Goal: Communication & Community: Connect with others

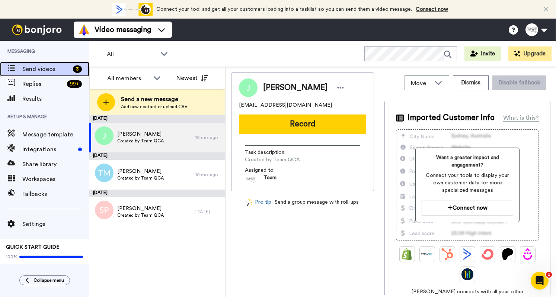
click at [47, 70] on span "Send videos" at bounding box center [46, 69] width 48 height 9
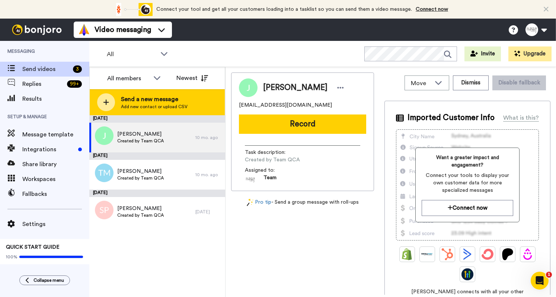
click at [149, 104] on span "Add new contact or upload CSV" at bounding box center [154, 107] width 67 height 6
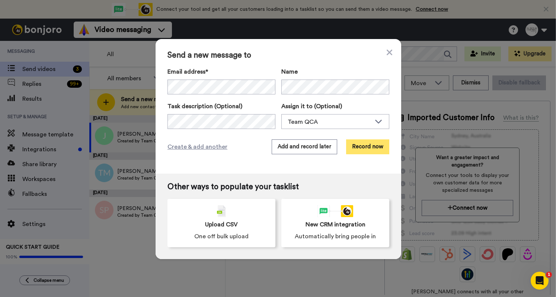
click at [370, 148] on button "Record now" at bounding box center [367, 146] width 43 height 15
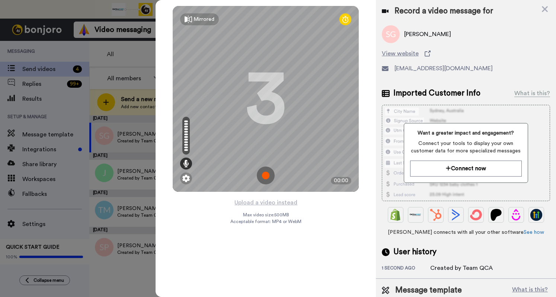
click at [264, 175] on img at bounding box center [266, 176] width 18 height 18
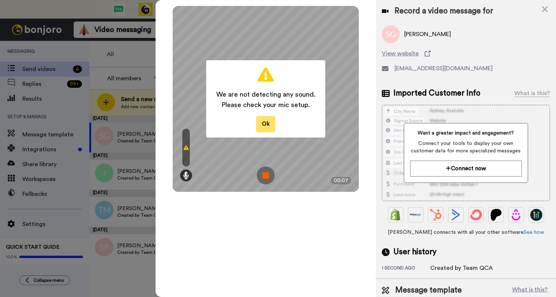
click at [268, 123] on button "Ok" at bounding box center [265, 124] width 19 height 16
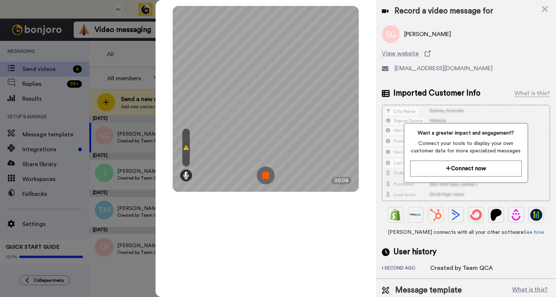
click at [264, 174] on img at bounding box center [266, 176] width 18 height 18
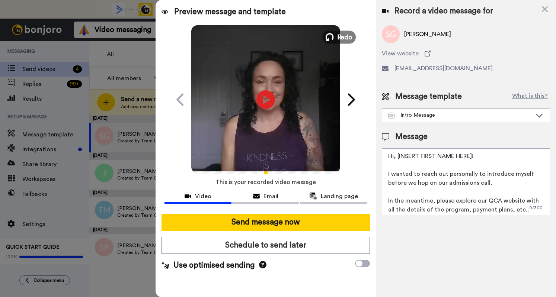
click at [342, 33] on span "Redo" at bounding box center [345, 37] width 16 height 10
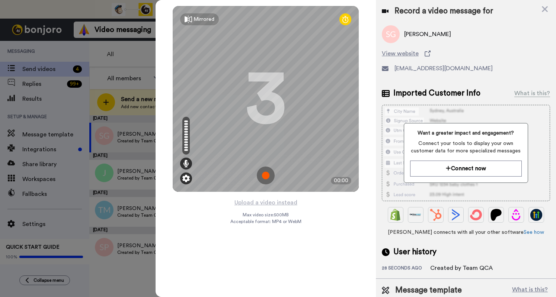
click at [186, 179] on img at bounding box center [185, 178] width 7 height 7
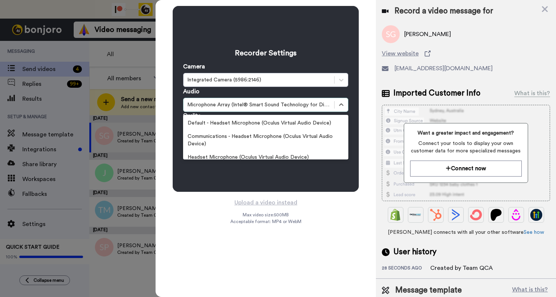
click at [222, 105] on div "Microphone Array (Intel® Smart Sound Technology for Digital Microphones)" at bounding box center [258, 104] width 143 height 7
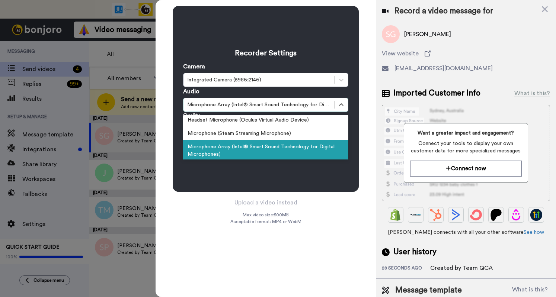
click at [232, 153] on div "Microphone Array (Intel® Smart Sound Technology for Digital Microphones)" at bounding box center [265, 150] width 165 height 21
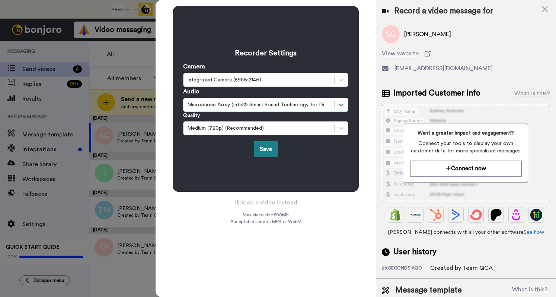
click at [259, 146] on button "Save" at bounding box center [266, 149] width 24 height 16
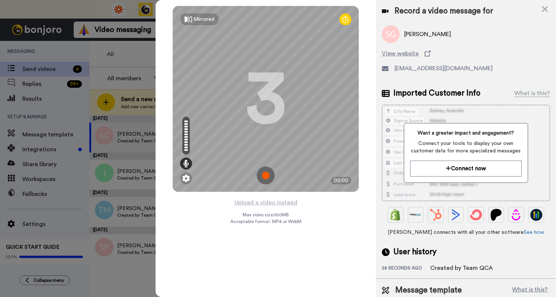
click at [269, 175] on img at bounding box center [266, 176] width 18 height 18
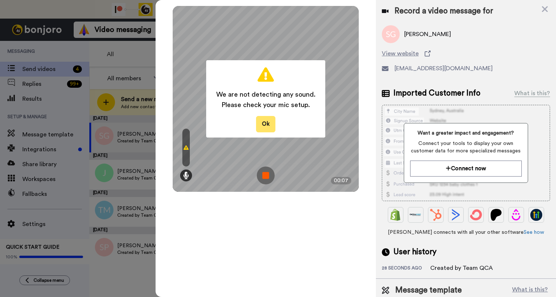
click at [266, 126] on button "Ok" at bounding box center [265, 124] width 19 height 16
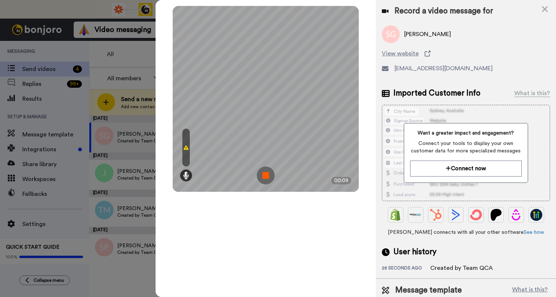
click at [260, 174] on img at bounding box center [266, 176] width 18 height 18
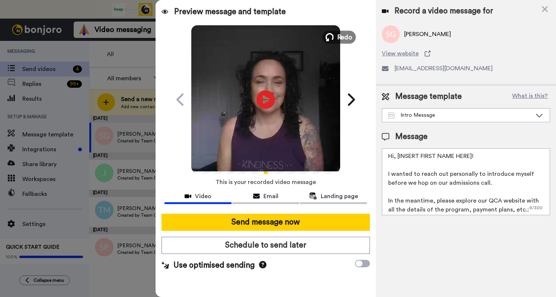
click at [336, 36] on button "Redo" at bounding box center [338, 36] width 33 height 13
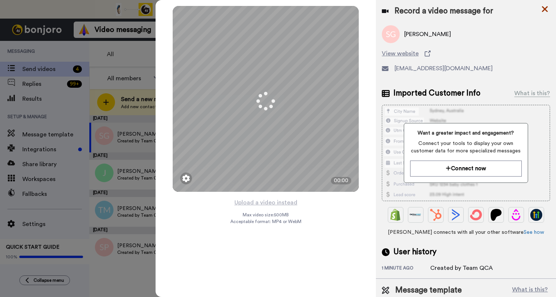
click at [545, 10] on icon at bounding box center [544, 9] width 6 height 6
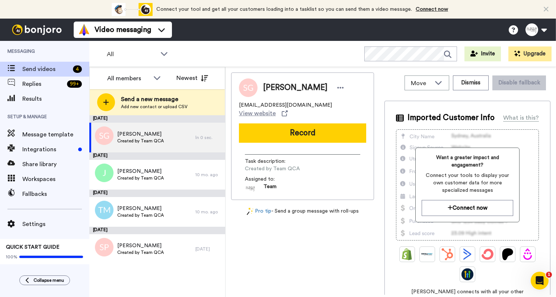
scroll to position [0, 0]
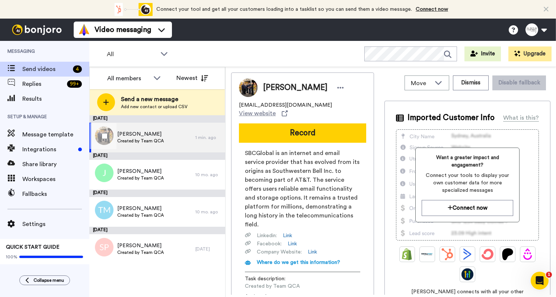
click at [154, 137] on span "[PERSON_NAME]" at bounding box center [140, 134] width 46 height 7
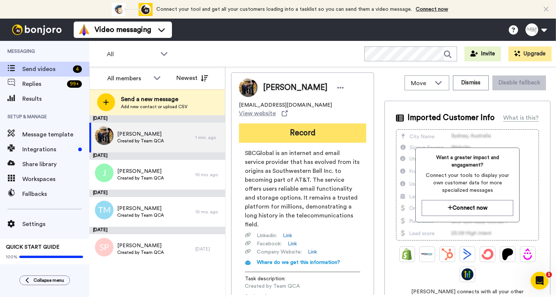
click at [280, 126] on button "Record" at bounding box center [302, 132] width 127 height 19
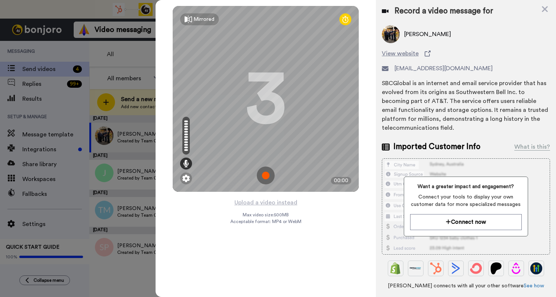
click at [268, 175] on img at bounding box center [266, 176] width 18 height 18
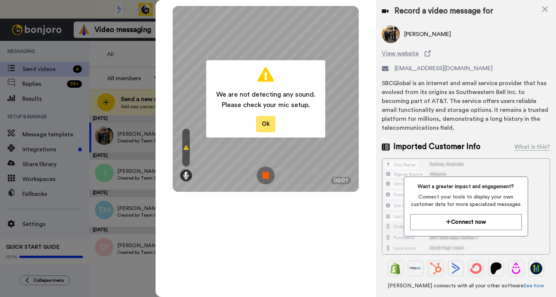
click at [264, 118] on button "Ok" at bounding box center [265, 124] width 19 height 16
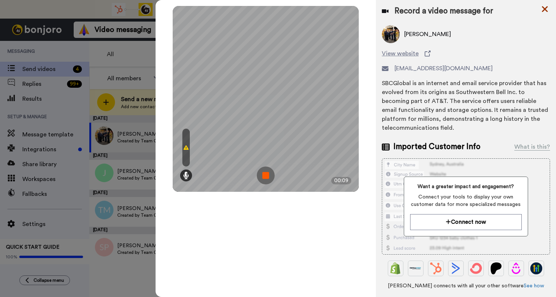
click at [542, 11] on icon at bounding box center [544, 9] width 6 height 6
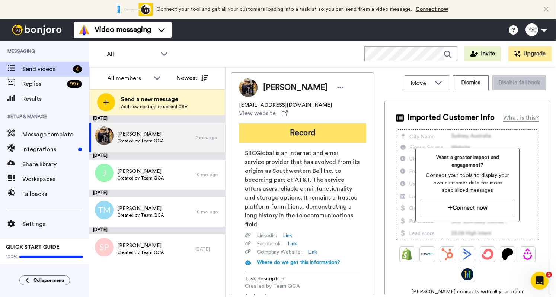
click at [332, 123] on button "Record" at bounding box center [302, 132] width 127 height 19
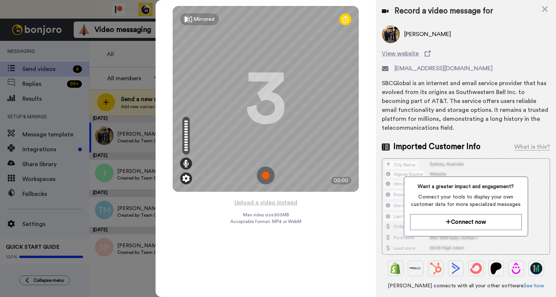
click at [181, 176] on div at bounding box center [186, 179] width 12 height 12
click at [185, 177] on img at bounding box center [185, 178] width 7 height 7
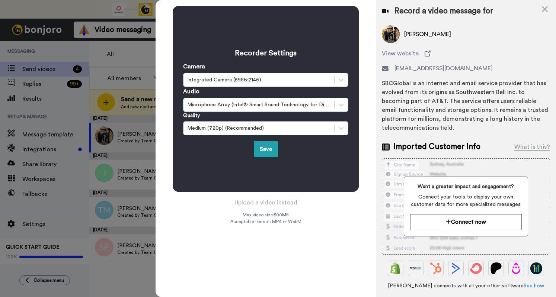
click at [217, 105] on div "Microphone Array (Intel® Smart Sound Technology for Digital Microphones)" at bounding box center [258, 104] width 143 height 7
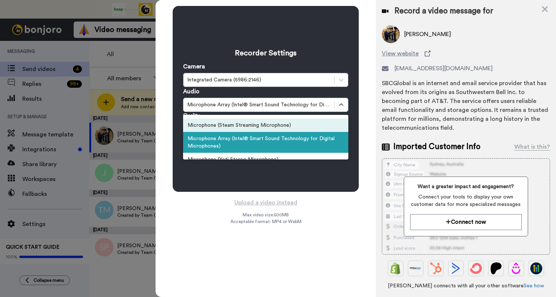
scroll to position [46, 0]
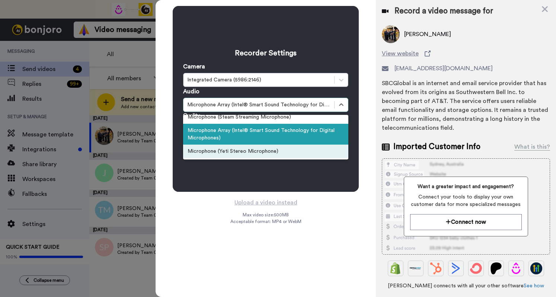
click at [220, 151] on div "Microphone (Yeti Stereo Microphone)" at bounding box center [265, 151] width 165 height 13
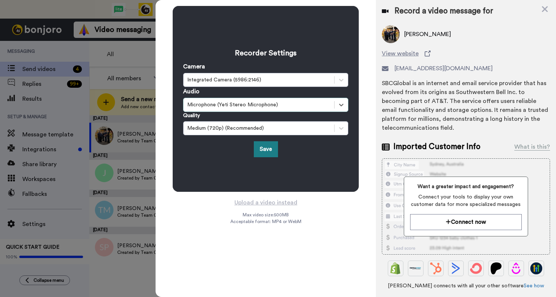
click at [266, 147] on button "Save" at bounding box center [266, 149] width 24 height 16
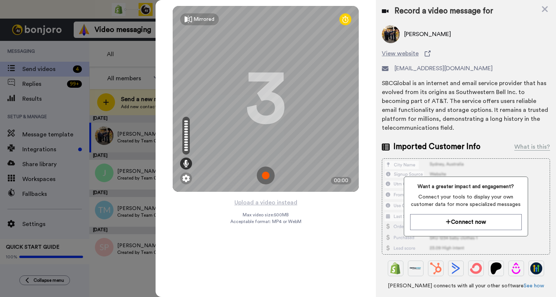
click at [264, 176] on img at bounding box center [266, 176] width 18 height 18
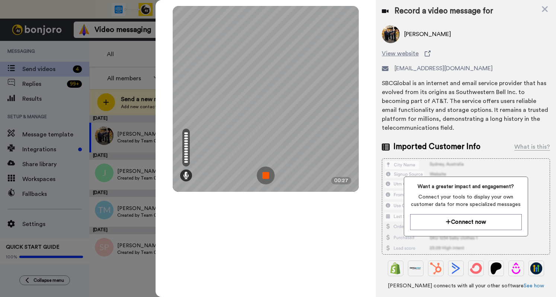
click at [262, 175] on img at bounding box center [266, 176] width 18 height 18
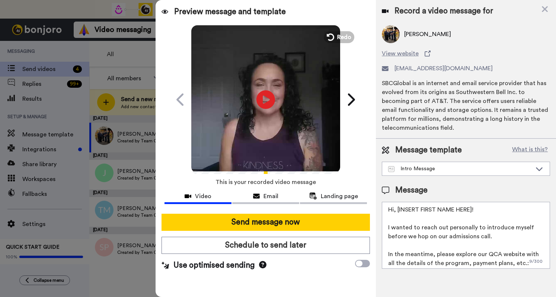
drag, startPoint x: 476, startPoint y: 209, endPoint x: 393, endPoint y: 212, distance: 83.0
click at [393, 212] on textarea "Hi, [INSERT FIRST NAME HERE]! I wanted to reach out personally to introduce mys…" at bounding box center [466, 235] width 168 height 67
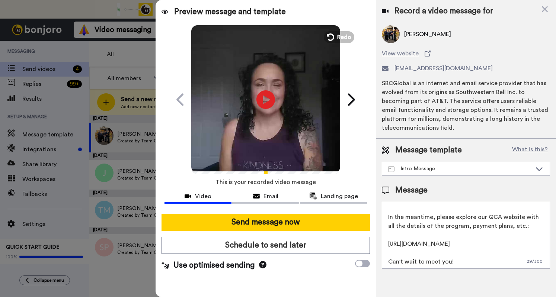
scroll to position [38, 0]
click at [480, 259] on textarea "Hi Shana! I wanted to reach out personally to introduce myself before we hop on…" at bounding box center [466, 235] width 168 height 67
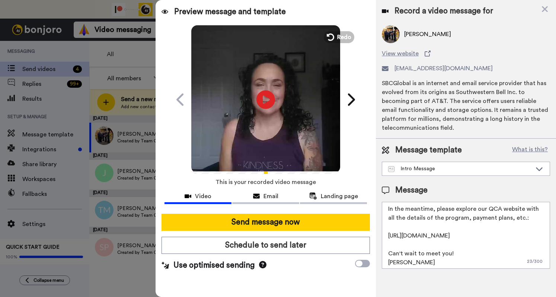
scroll to position [46, 0]
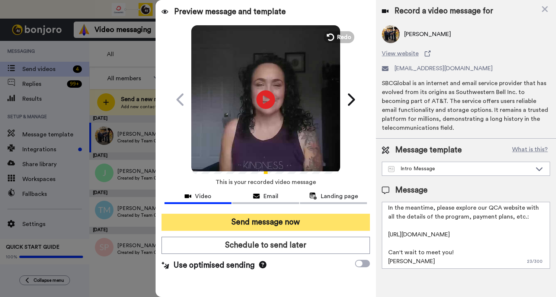
type textarea "Hi Shana! I wanted to reach out personally to introduce myself before we hop on…"
click at [312, 224] on button "Send message now" at bounding box center [265, 222] width 208 height 17
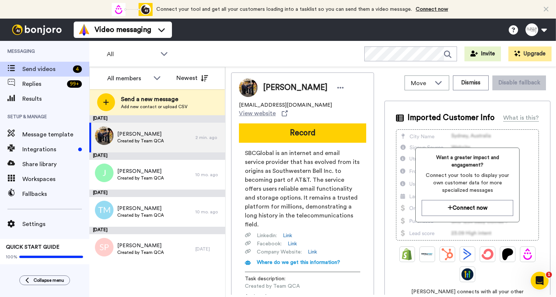
scroll to position [0, 0]
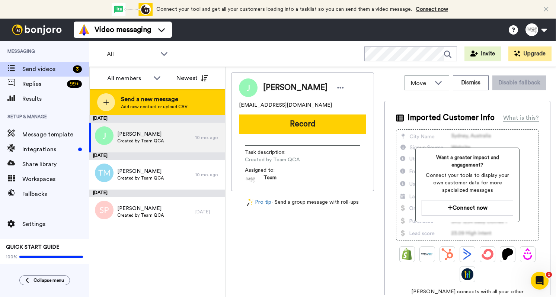
click at [165, 104] on span "Add new contact or upload CSV" at bounding box center [154, 107] width 67 height 6
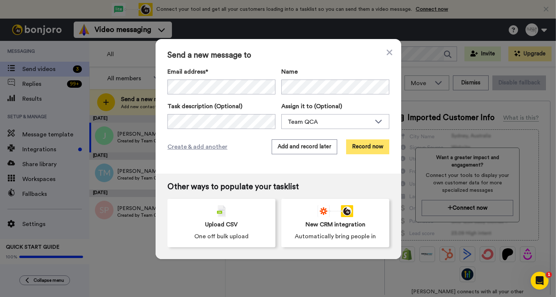
click at [369, 151] on button "Record now" at bounding box center [367, 146] width 43 height 15
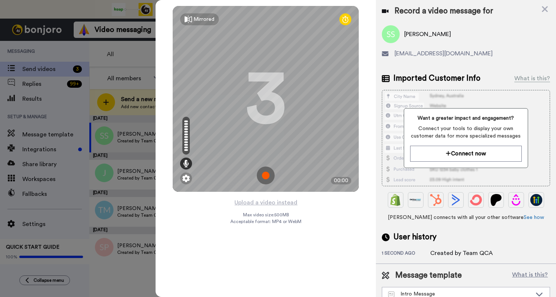
click at [266, 175] on img at bounding box center [266, 176] width 18 height 18
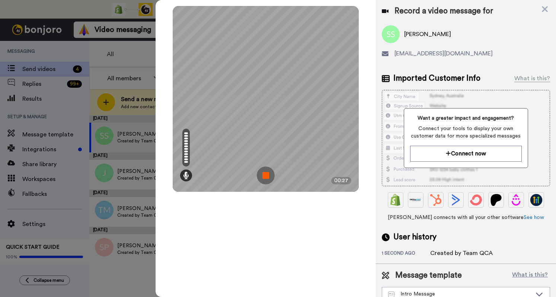
click at [265, 173] on img at bounding box center [266, 176] width 18 height 18
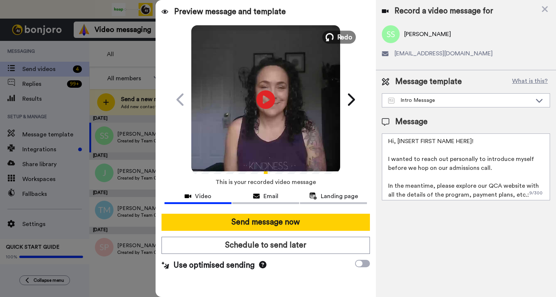
click at [347, 38] on span "Redo" at bounding box center [345, 37] width 16 height 10
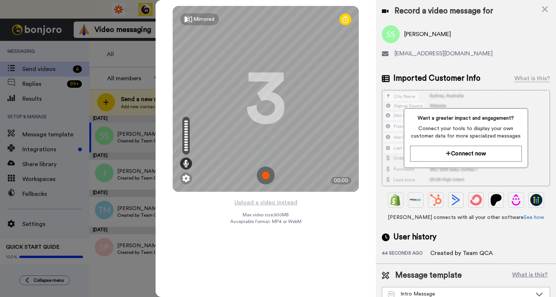
click at [266, 179] on img at bounding box center [266, 176] width 18 height 18
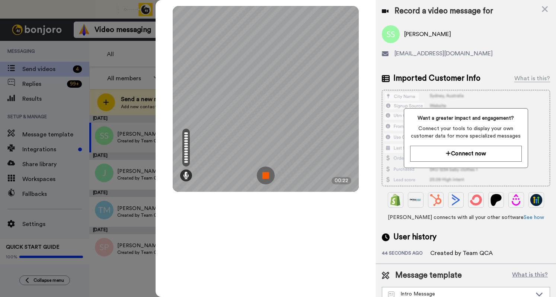
click at [269, 177] on img at bounding box center [266, 176] width 18 height 18
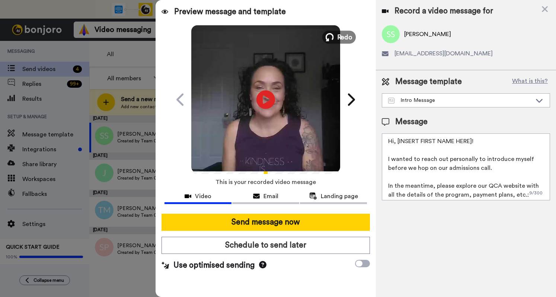
click at [341, 37] on span "Redo" at bounding box center [345, 37] width 16 height 10
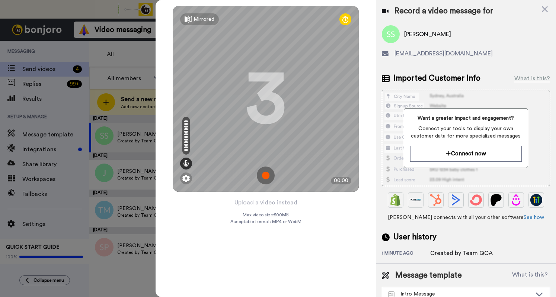
click at [263, 173] on img at bounding box center [266, 176] width 18 height 18
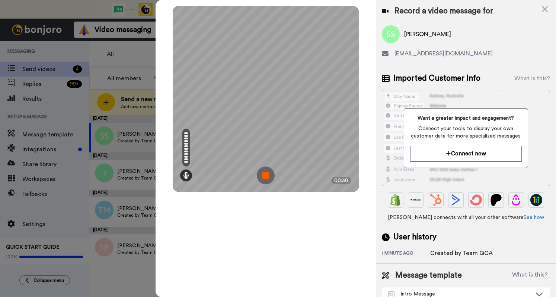
click at [264, 173] on img at bounding box center [266, 176] width 18 height 18
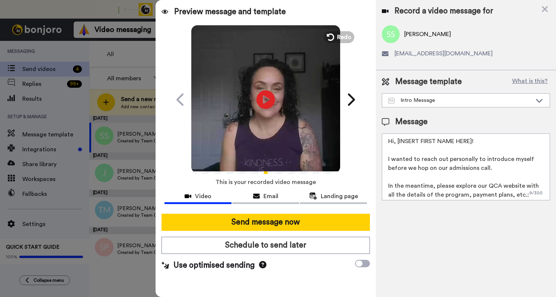
drag, startPoint x: 473, startPoint y: 141, endPoint x: 396, endPoint y: 144, distance: 77.0
click at [396, 144] on textarea "Hi, [INSERT FIRST NAME HERE]! I wanted to reach out personally to introduce mys…" at bounding box center [466, 167] width 168 height 67
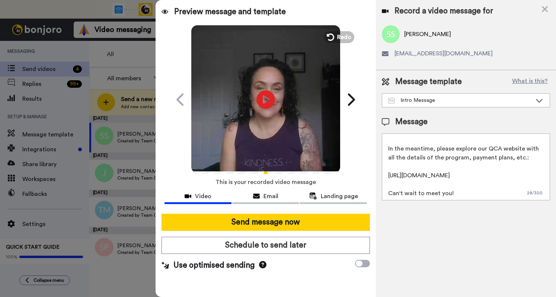
scroll to position [38, 0]
click at [459, 195] on textarea "Hi [PERSON_NAME]! I wanted to reach out personally to introduce myself before w…" at bounding box center [466, 167] width 168 height 67
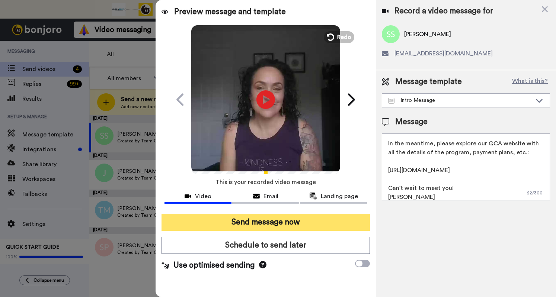
type textarea "Hi [PERSON_NAME]! I wanted to reach out personally to introduce myself before w…"
click at [273, 223] on button "Send message now" at bounding box center [265, 222] width 208 height 17
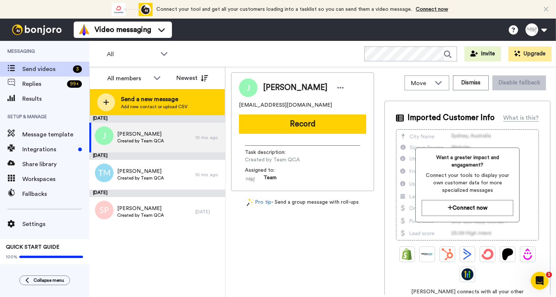
click at [148, 107] on span "Add new contact or upload CSV" at bounding box center [154, 107] width 67 height 6
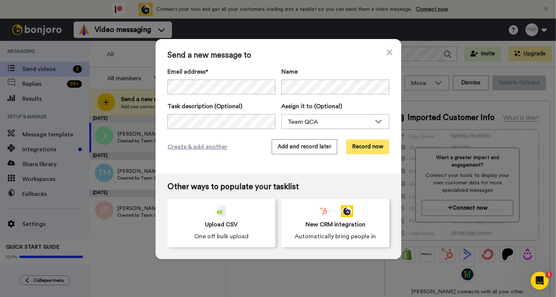
click at [366, 148] on button "Record now" at bounding box center [367, 146] width 43 height 15
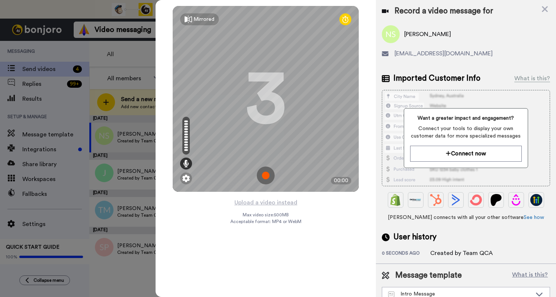
click at [269, 176] on img at bounding box center [266, 176] width 18 height 18
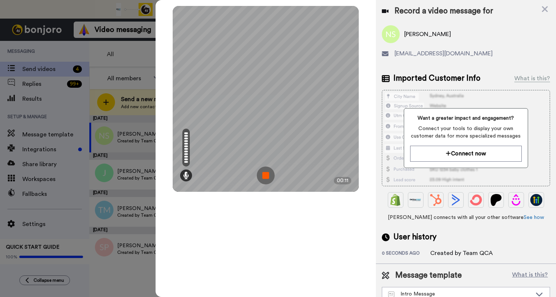
click at [269, 176] on img at bounding box center [266, 176] width 18 height 18
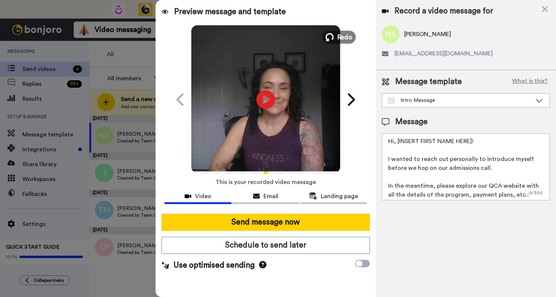
click at [346, 39] on span "Redo" at bounding box center [345, 37] width 16 height 10
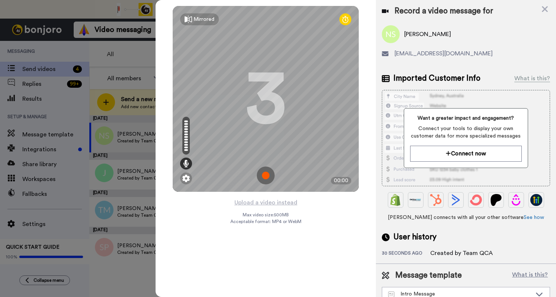
click at [263, 178] on img at bounding box center [266, 176] width 18 height 18
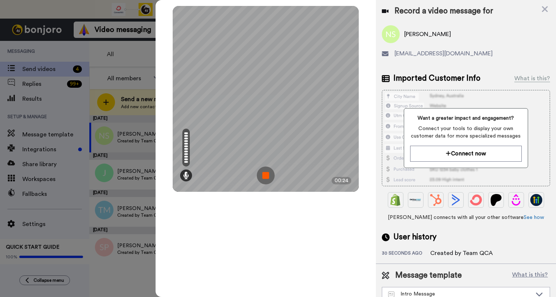
click at [263, 177] on img at bounding box center [266, 176] width 18 height 18
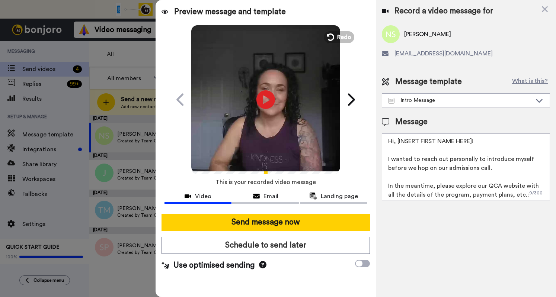
click at [472, 140] on textarea "Hi, [INSERT FIRST NAME HERE]! I wanted to reach out personally to introduce mys…" at bounding box center [466, 167] width 168 height 67
drag, startPoint x: 395, startPoint y: 140, endPoint x: 476, endPoint y: 142, distance: 81.1
click at [476, 142] on textarea "Hi, [INSERT FIRST NAME HERE]! I wanted to reach out personally to introduce mys…" at bounding box center [466, 167] width 168 height 67
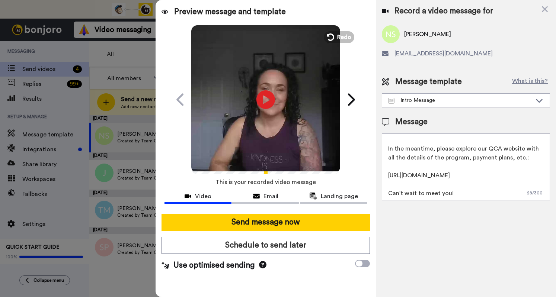
scroll to position [38, 0]
click at [454, 190] on textarea "Hi [PERSON_NAME]! I wanted to reach out personally to introduce myself before w…" at bounding box center [466, 167] width 168 height 67
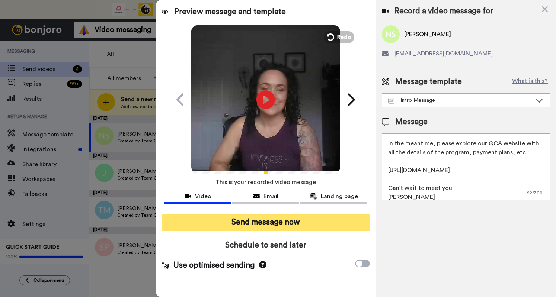
type textarea "Hi [PERSON_NAME]! I wanted to reach out personally to introduce myself before w…"
click at [358, 222] on button "Send message now" at bounding box center [265, 222] width 208 height 17
